Goal: Task Accomplishment & Management: Manage account settings

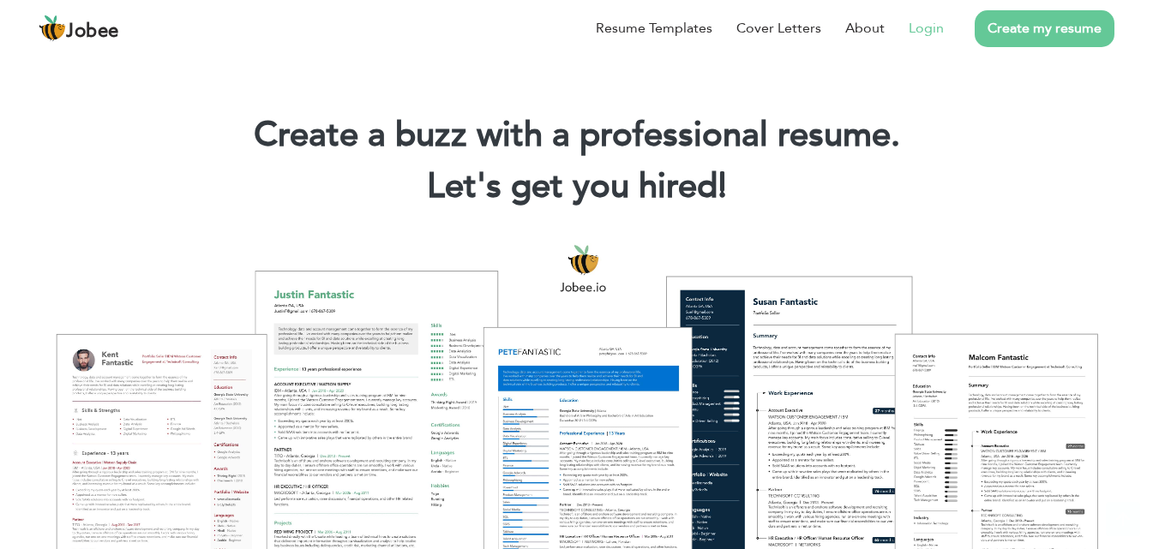
click at [918, 36] on link "Login" at bounding box center [925, 28] width 35 height 21
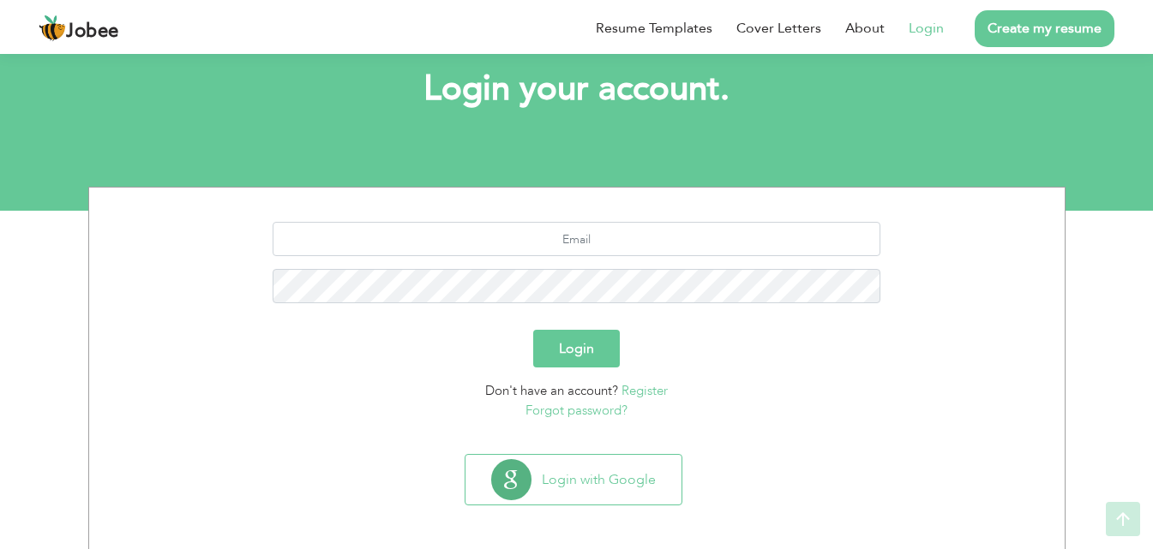
scroll to position [101, 0]
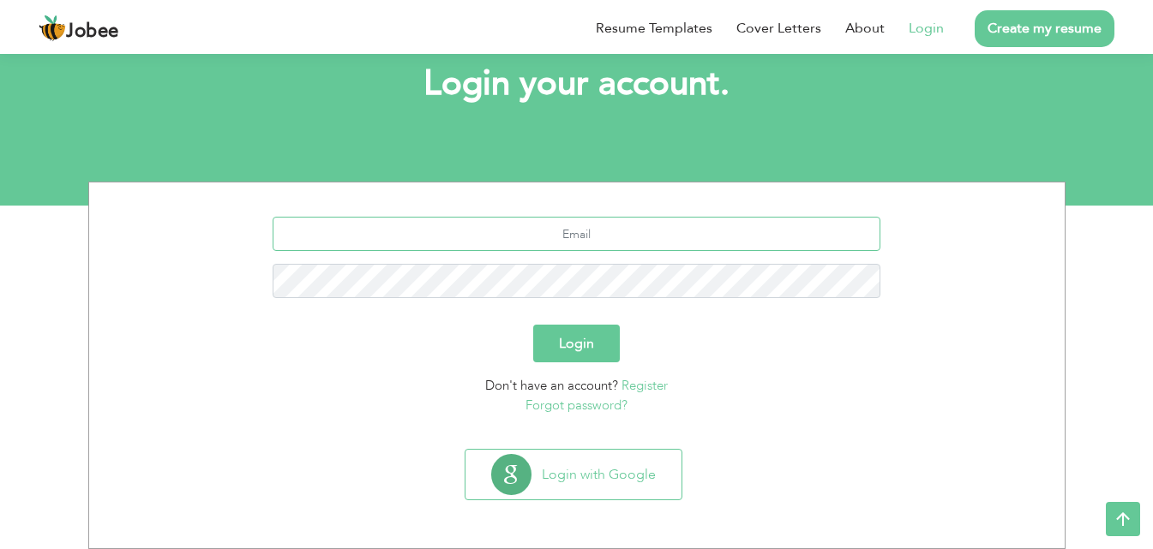
click at [520, 230] on input "text" at bounding box center [577, 234] width 608 height 34
click at [0, 365] on div "tayyabmu Login Don't have an account? Register Forgot password? Login with Goog…" at bounding box center [576, 366] width 1153 height 368
click at [618, 232] on input "tayyabmu" at bounding box center [577, 234] width 608 height 34
type input "[EMAIL_ADDRESS][DOMAIN_NAME]"
click at [533, 325] on button "Login" at bounding box center [576, 344] width 87 height 38
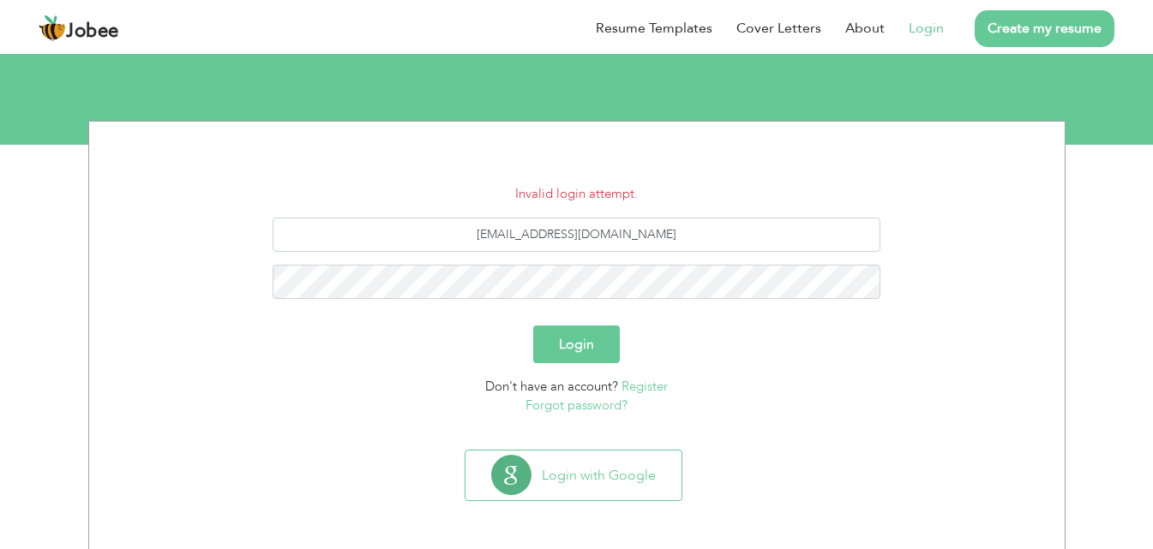
scroll to position [163, 0]
click at [1039, 160] on section "Invalid login attempt. tayyabmuhammad1@hotmail.com Login Don't have an account?…" at bounding box center [577, 281] width 950 height 321
click at [587, 399] on link "Forgot password?" at bounding box center [576, 404] width 102 height 17
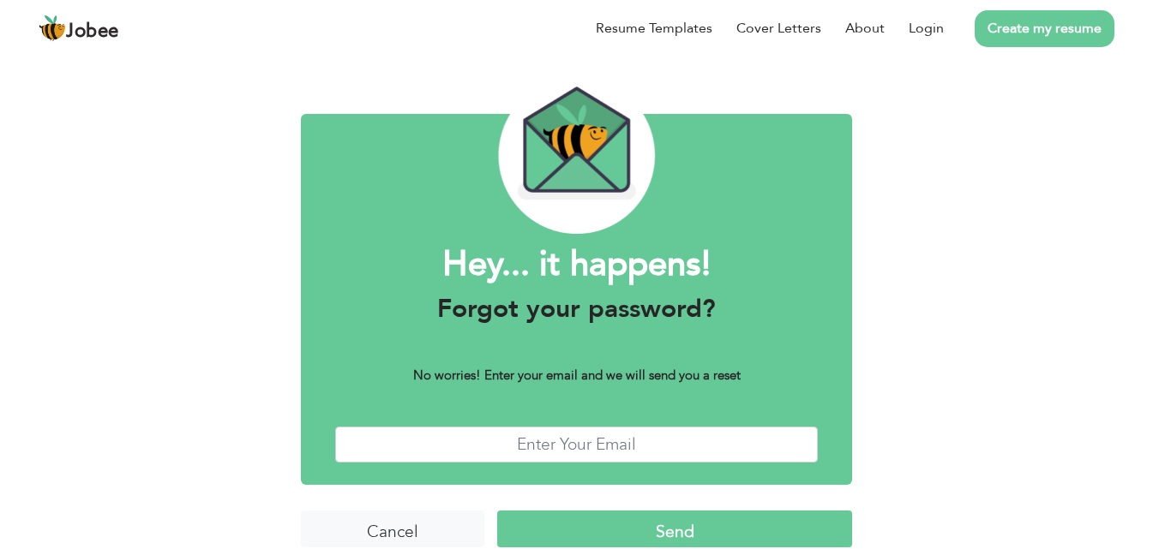
scroll to position [67, 0]
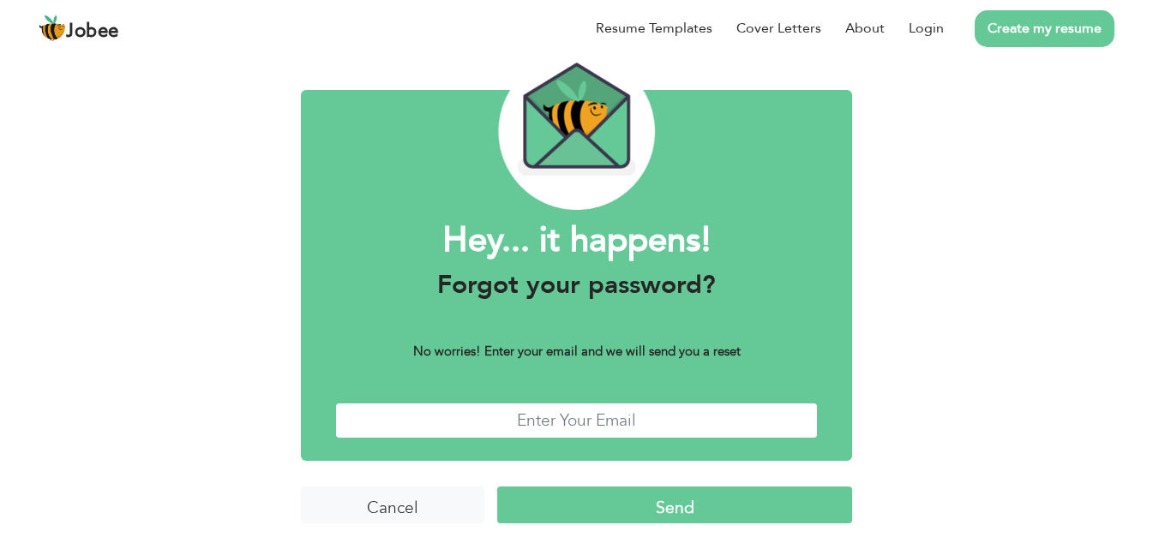
click at [585, 429] on input "text" at bounding box center [576, 421] width 483 height 37
type input "tayyabmuhammad1@hotmail.com"
click at [674, 498] on input "Send" at bounding box center [674, 505] width 354 height 37
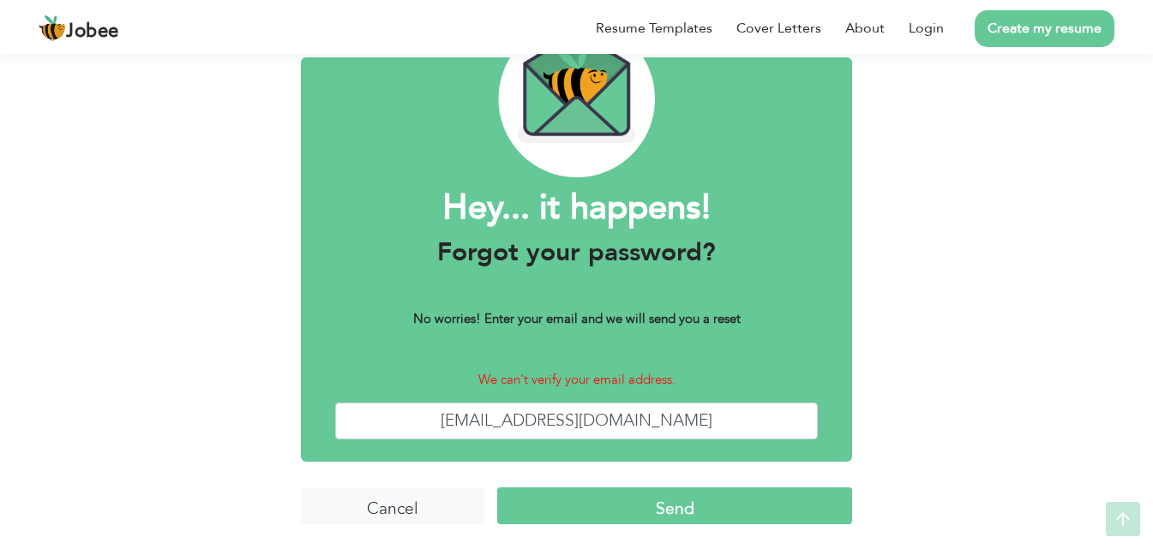
scroll to position [100, 0]
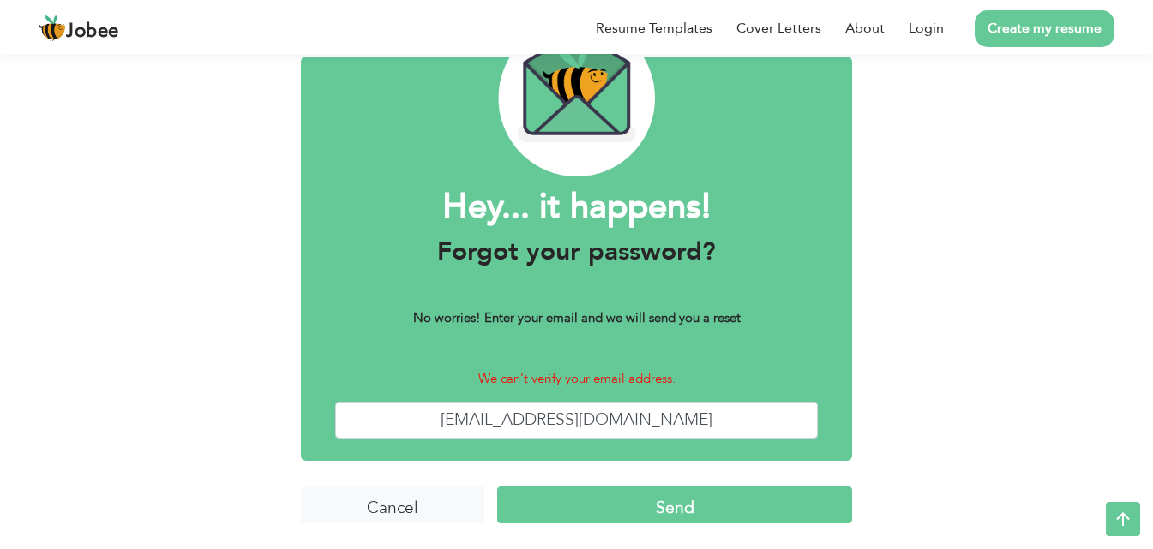
click at [688, 507] on input "Send" at bounding box center [674, 505] width 354 height 37
click at [974, 392] on div "Hey... it happens! Forgot your password? No worries! Enter your email and we wi…" at bounding box center [576, 250] width 1153 height 598
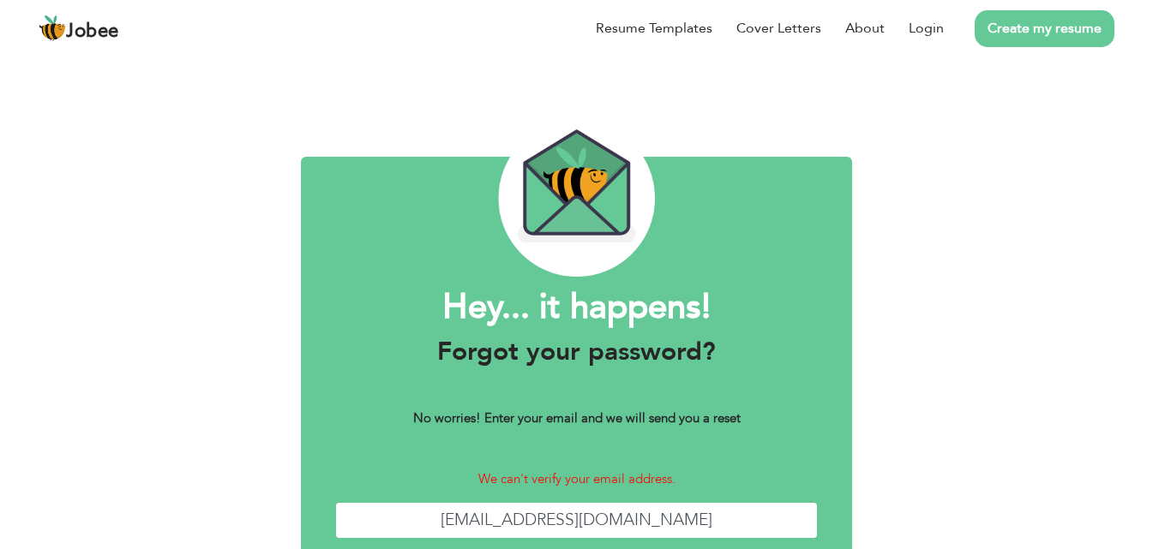
click at [553, 516] on input "[EMAIL_ADDRESS][DOMAIN_NAME]" at bounding box center [576, 520] width 483 height 37
type input "[EMAIL_ADDRESS][DOMAIN_NAME]"
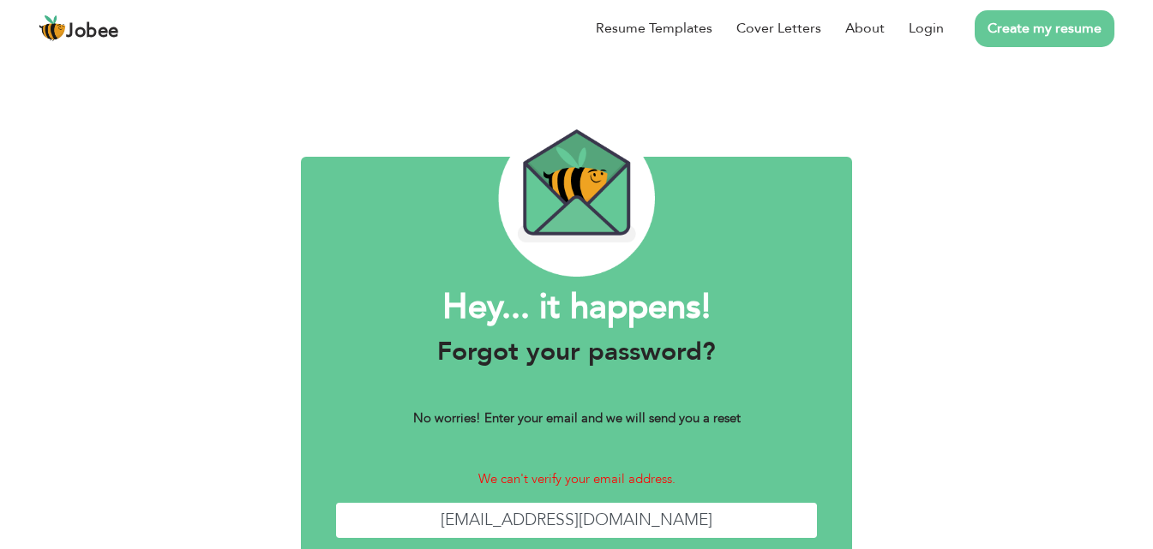
scroll to position [86, 0]
